Goal: Task Accomplishment & Management: Use online tool/utility

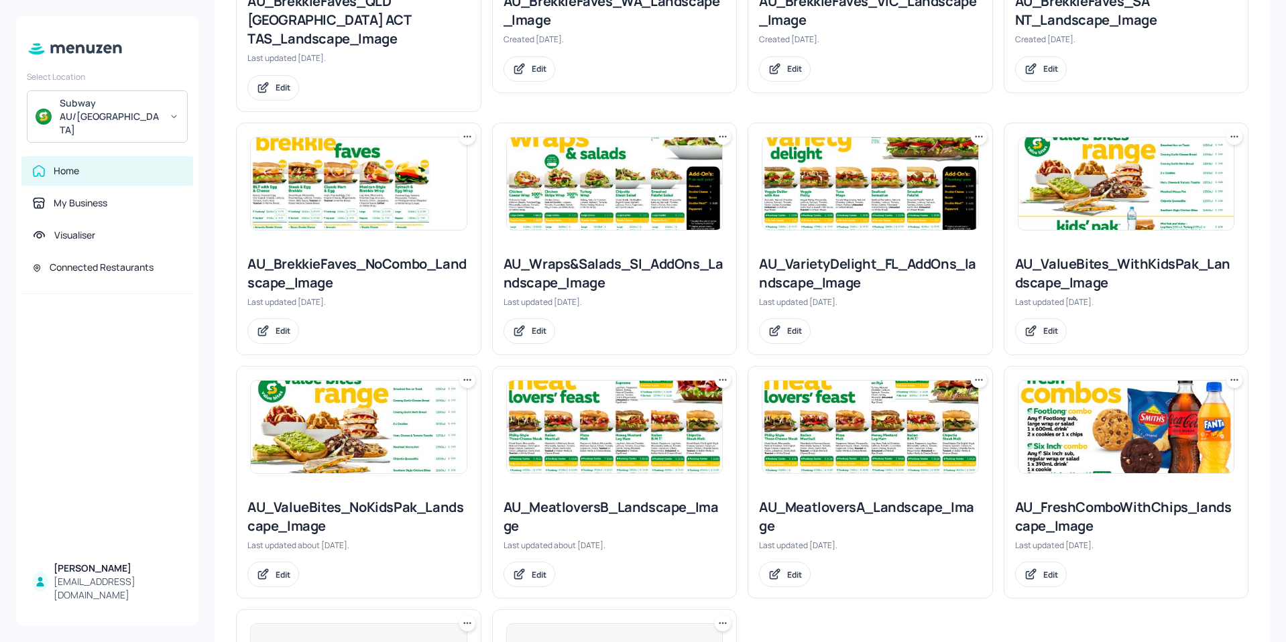
scroll to position [805, 0]
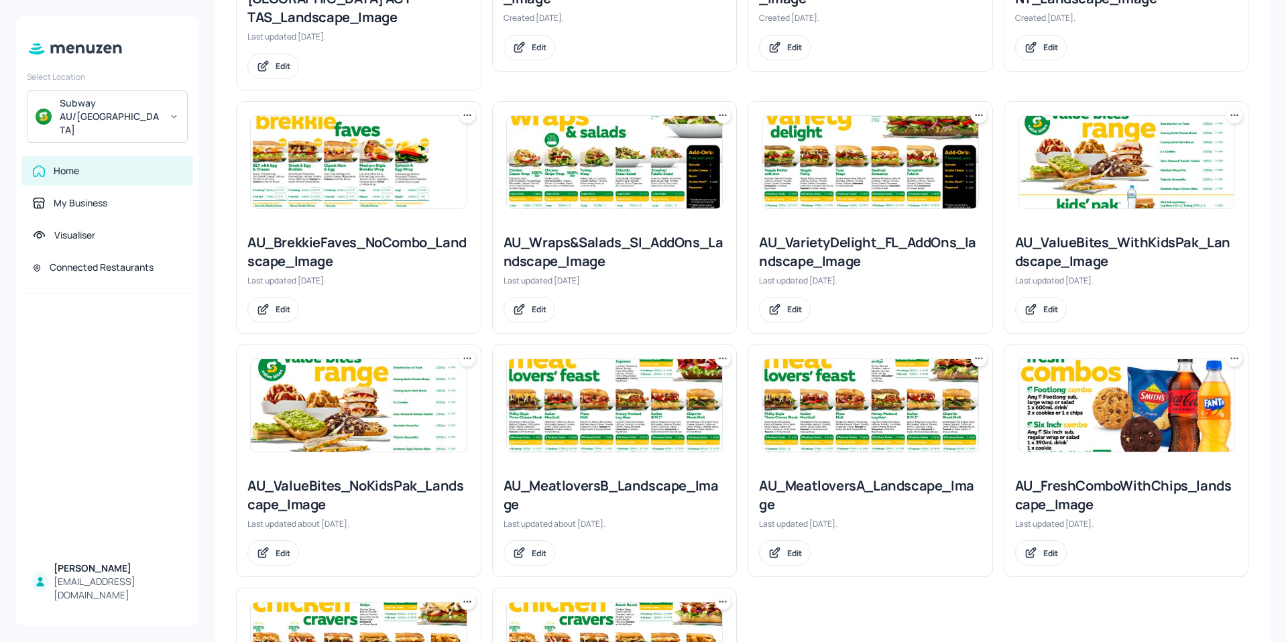
click at [676, 130] on img at bounding box center [615, 162] width 216 height 93
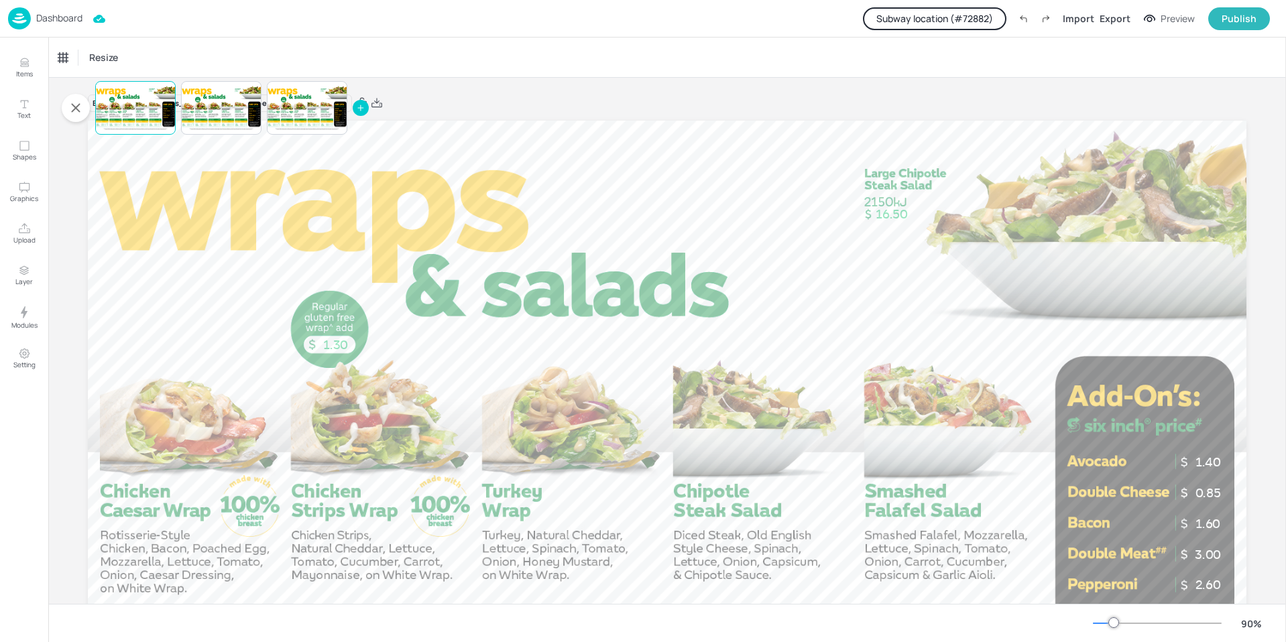
click at [963, 11] on button "Subway location (# 72882 )" at bounding box center [934, 18] width 143 height 23
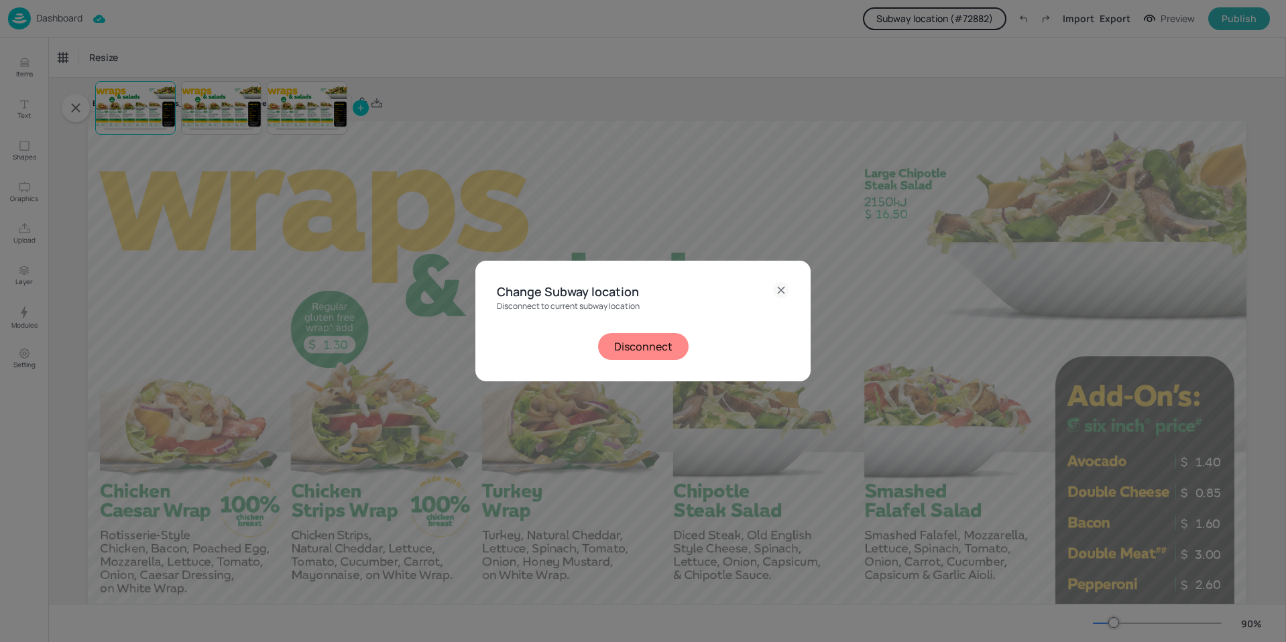
click at [636, 346] on button "Disconnect" at bounding box center [643, 346] width 91 height 27
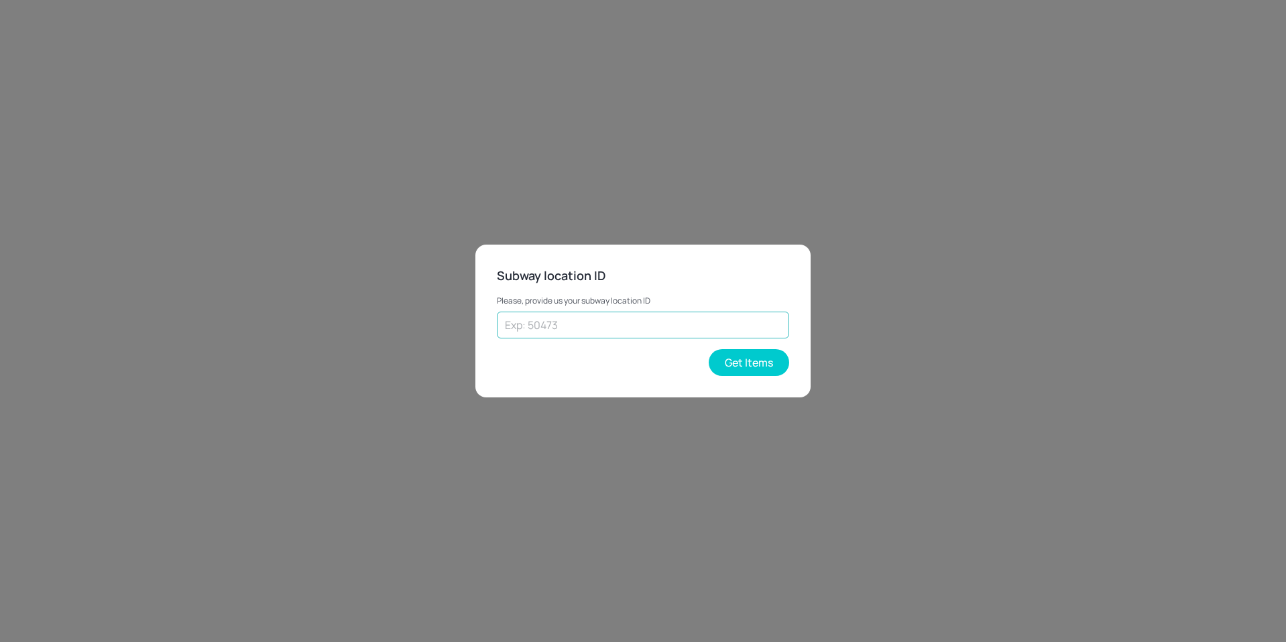
click at [640, 327] on input "text" at bounding box center [643, 325] width 292 height 27
type input "34356"
click at [774, 367] on button "Get Items" at bounding box center [749, 362] width 80 height 27
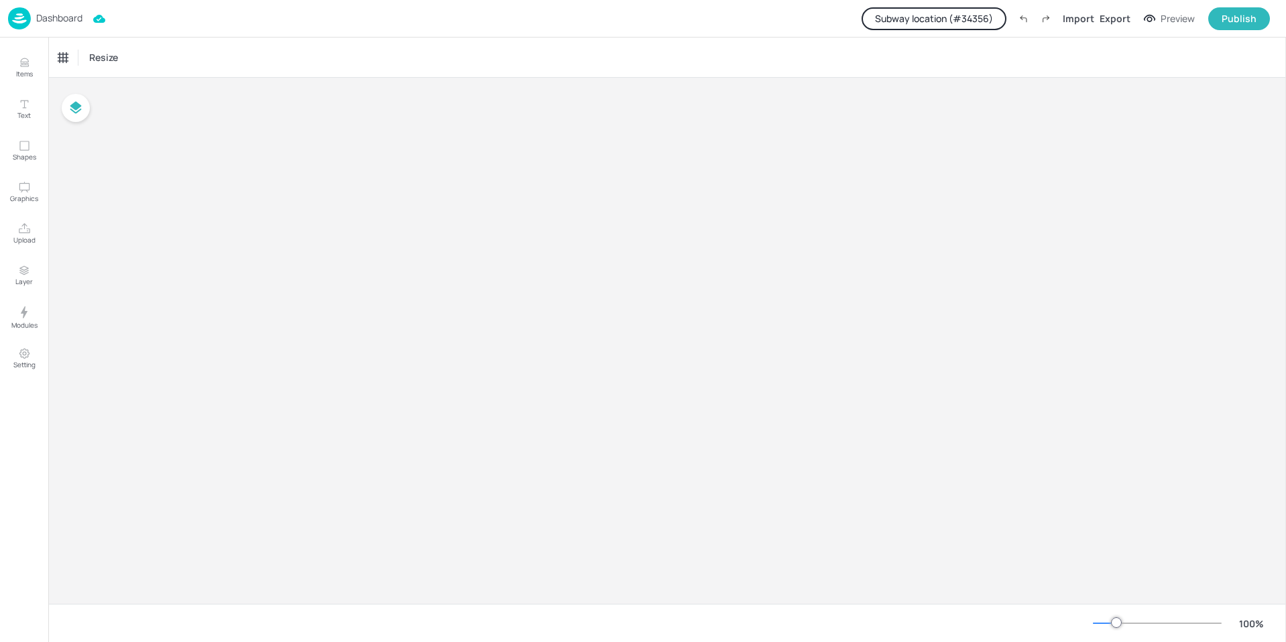
type input "$NZD - [GEOGRAPHIC_DATA]"
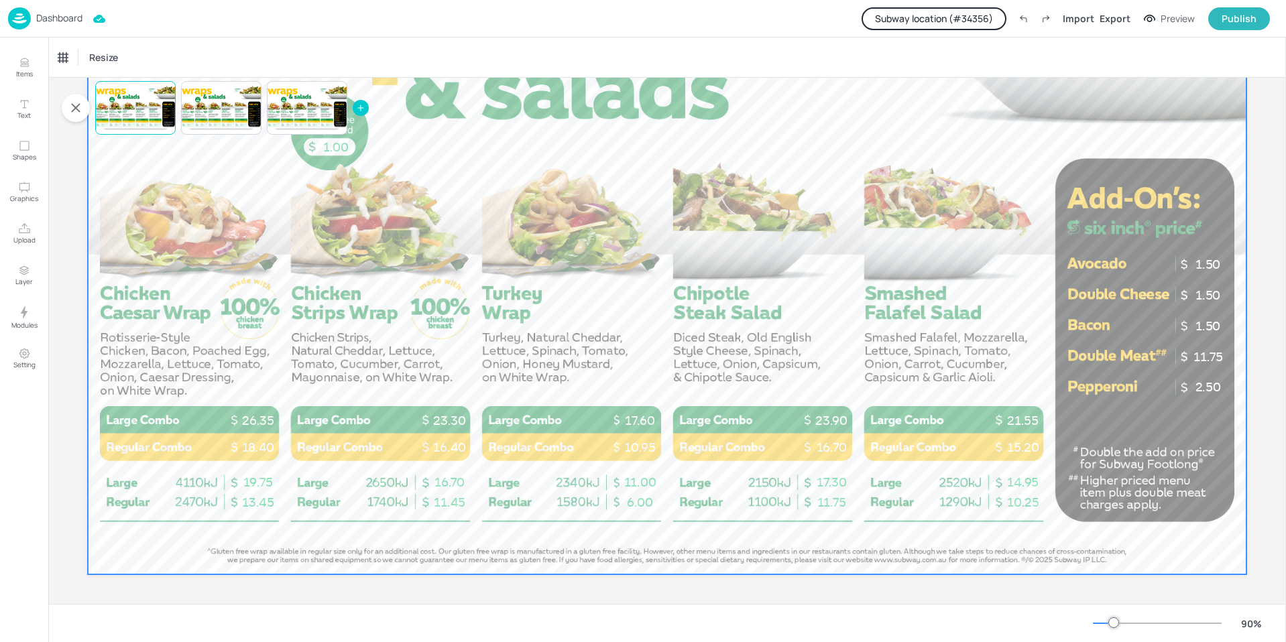
scroll to position [201, 0]
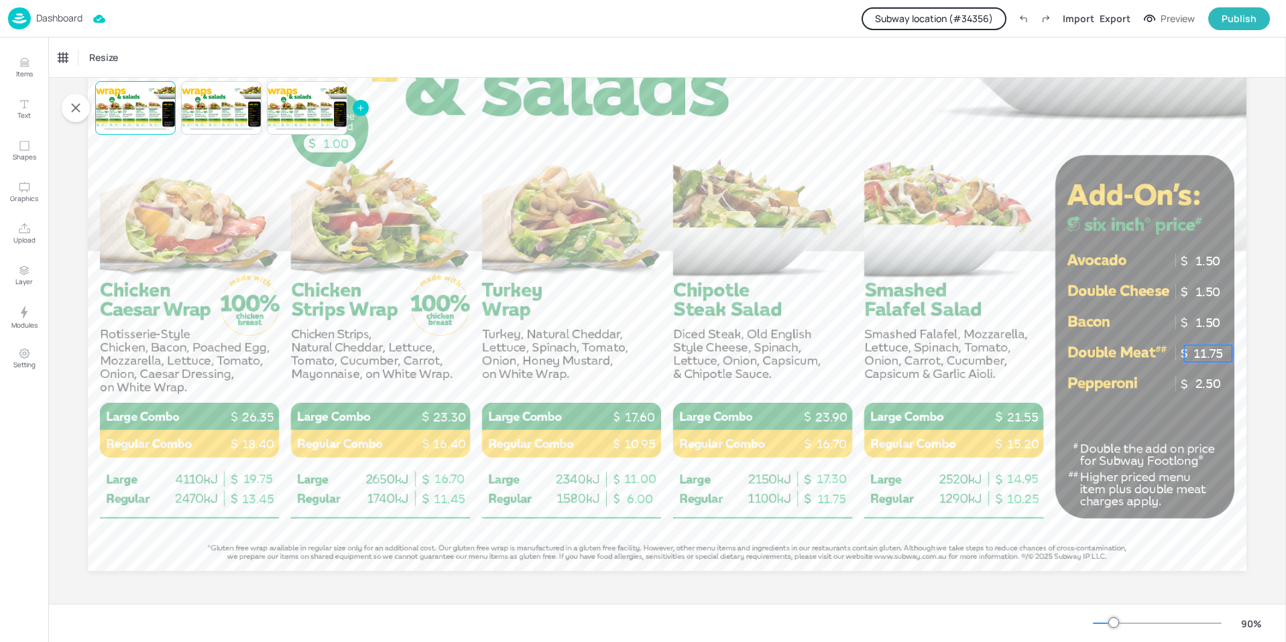
click at [1206, 357] on p "11.75" at bounding box center [1208, 353] width 48 height 17
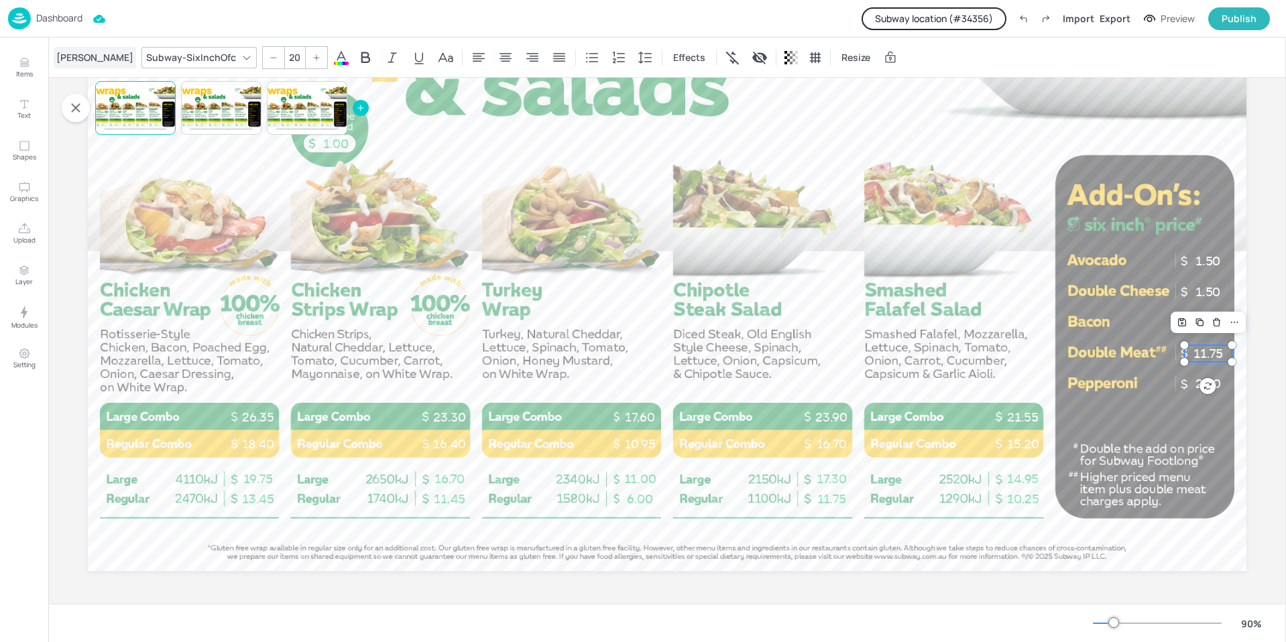
click at [66, 56] on div "[PERSON_NAME]" at bounding box center [95, 57] width 82 height 21
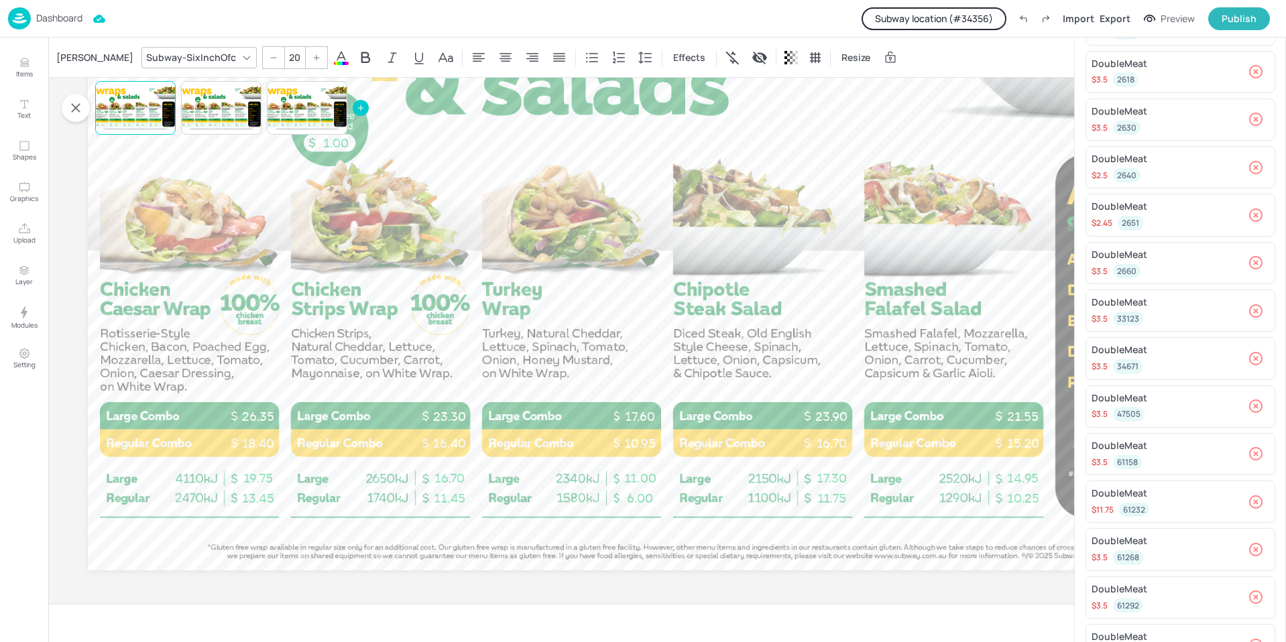
scroll to position [528, 0]
